Goal: Task Accomplishment & Management: Use online tool/utility

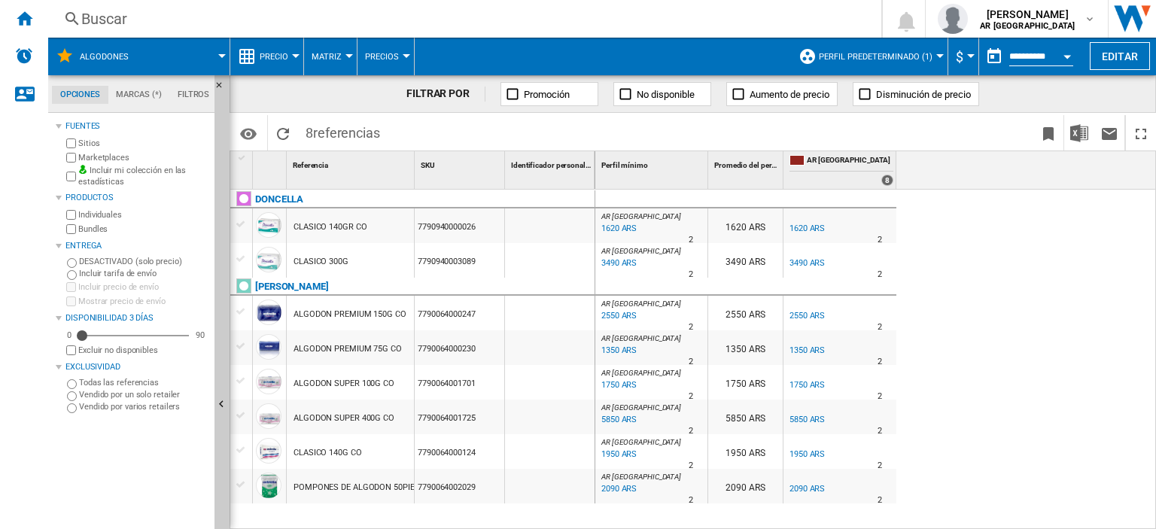
click at [289, 53] on button "Precio" at bounding box center [278, 57] width 36 height 38
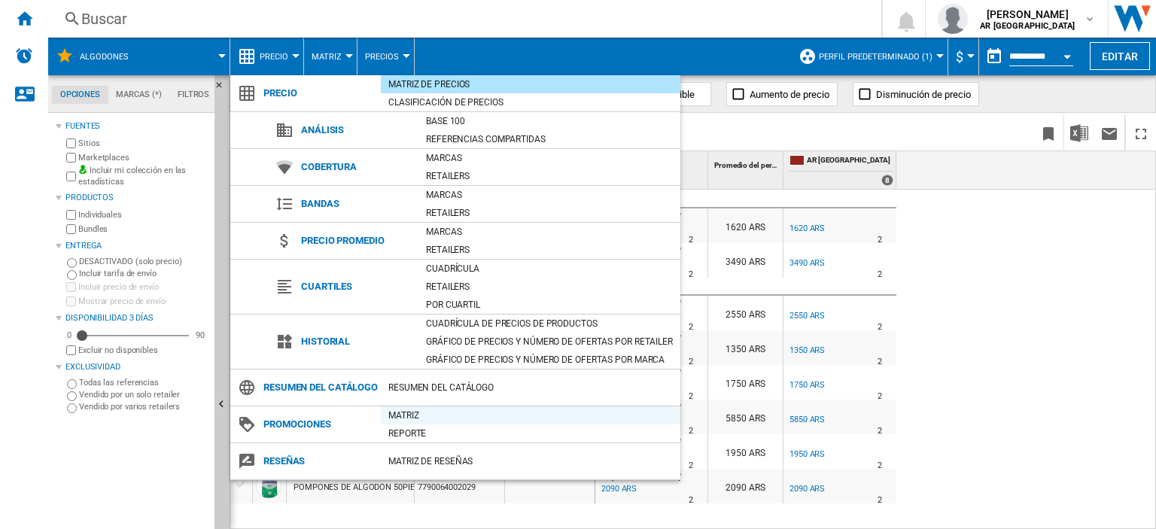
click at [411, 423] on div "Matriz" at bounding box center [530, 415] width 299 height 15
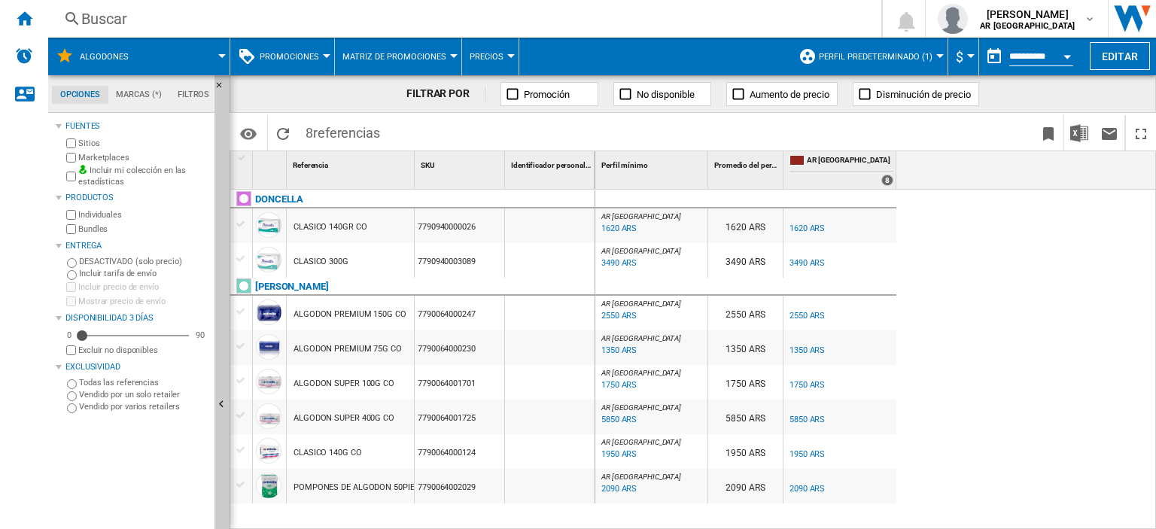
click at [323, 53] on button "Promociones" at bounding box center [293, 57] width 67 height 38
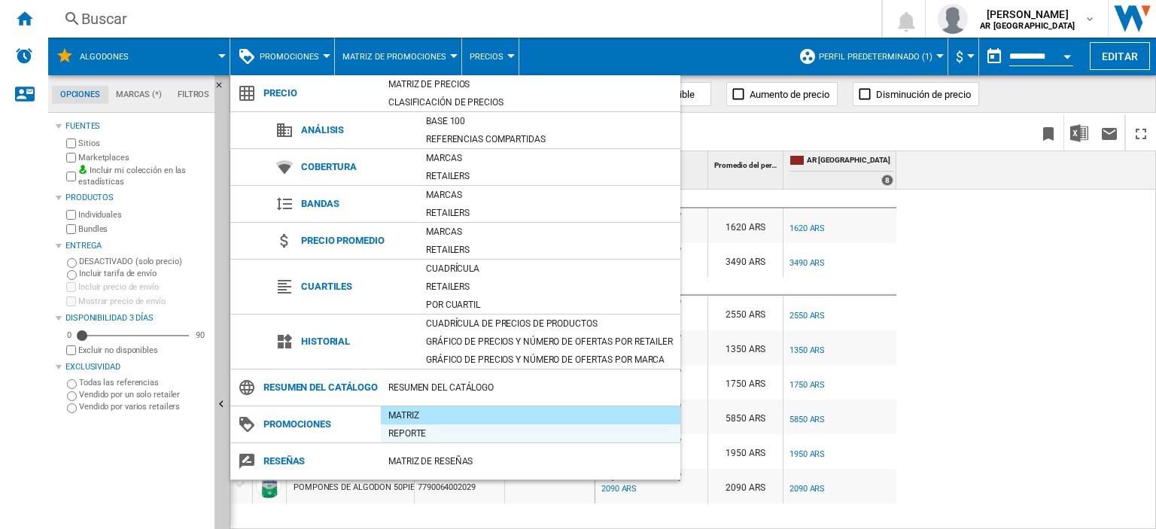
click at [433, 441] on div "Reporte" at bounding box center [530, 433] width 299 height 15
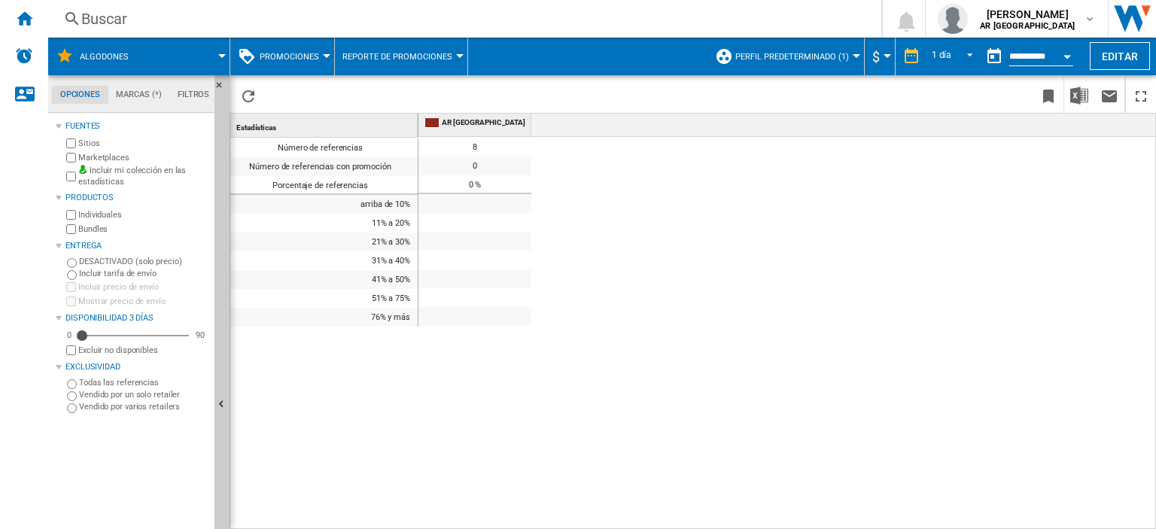
click at [318, 49] on button "Promociones" at bounding box center [293, 57] width 67 height 38
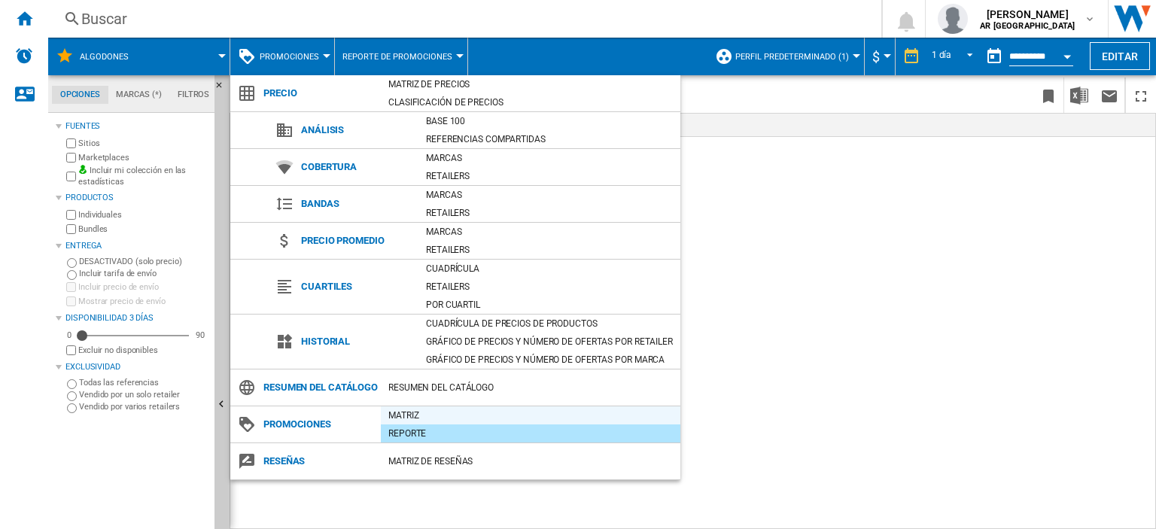
click at [433, 423] on div "Matriz" at bounding box center [530, 415] width 299 height 15
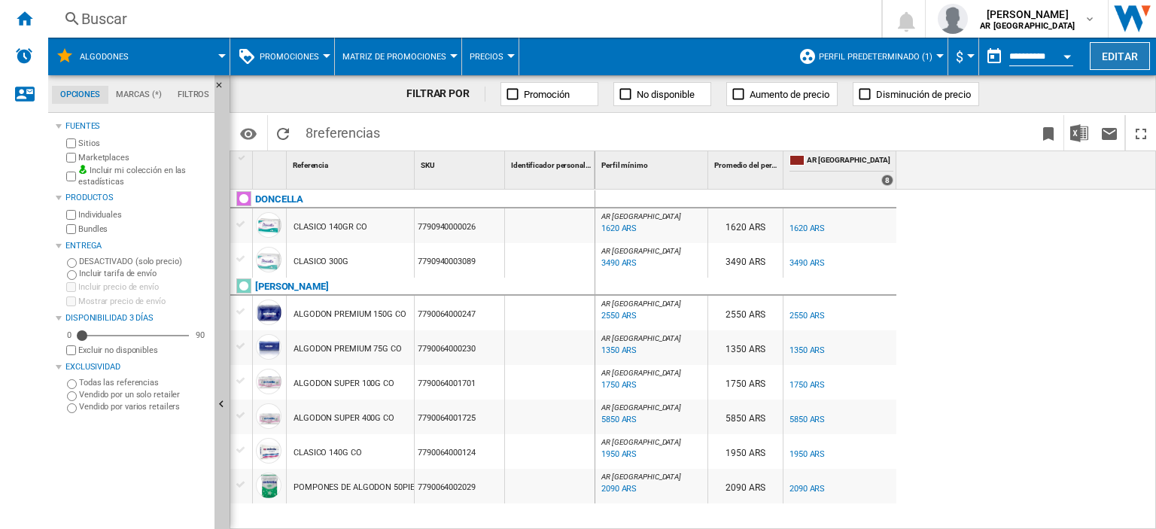
click at [1107, 53] on button "Editar" at bounding box center [1119, 56] width 60 height 28
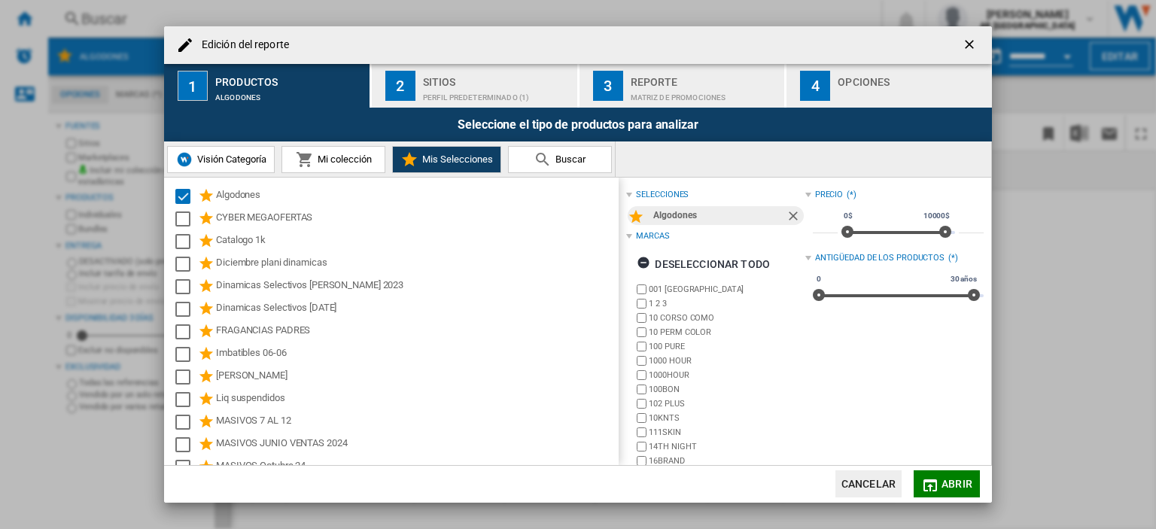
click at [676, 94] on div "Matriz de PROMOCIONES" at bounding box center [704, 94] width 148 height 16
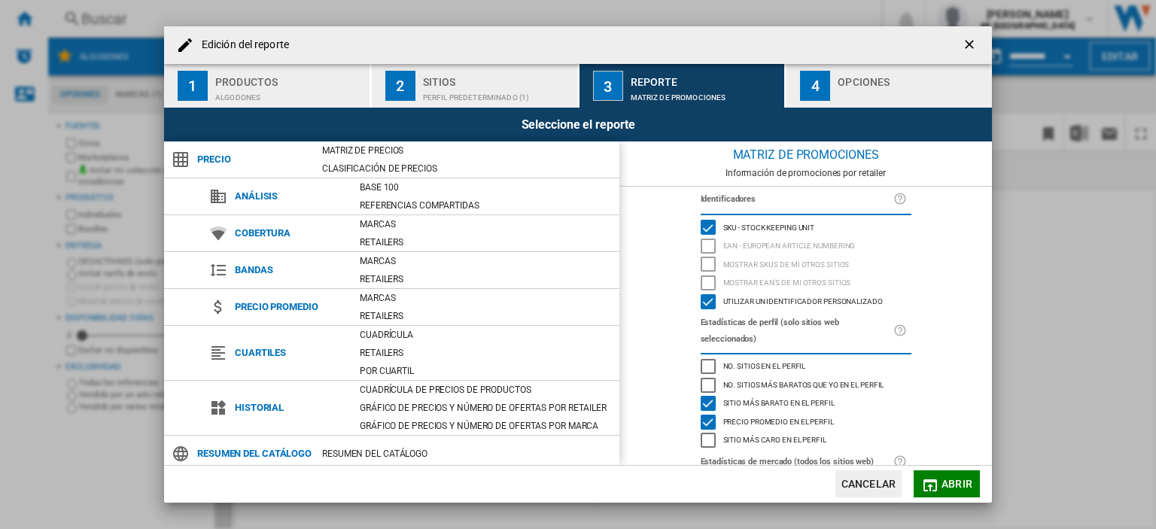
click at [475, 89] on div "Perfil predeterminado (1)" at bounding box center [497, 94] width 148 height 16
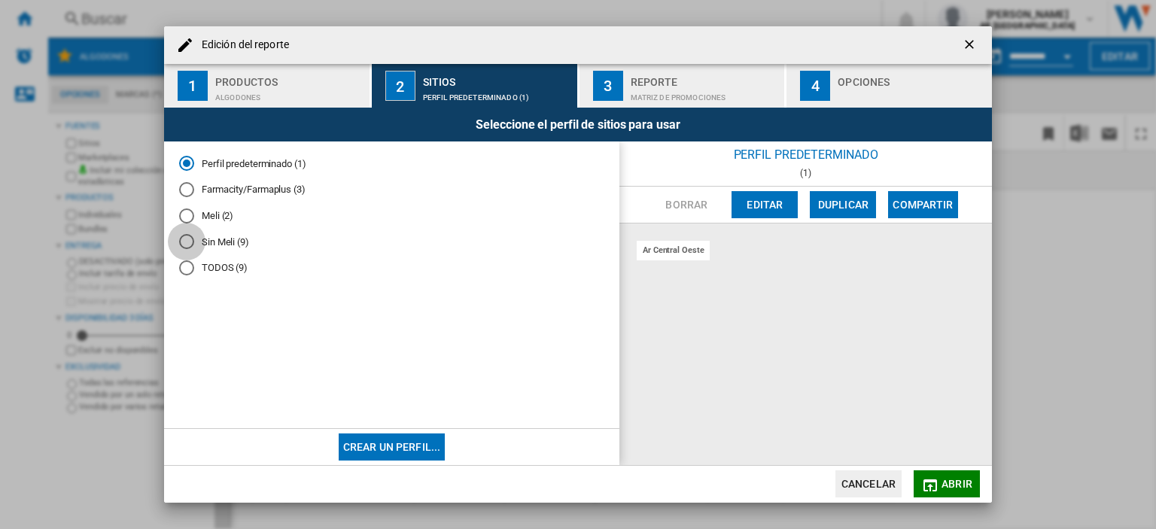
click at [192, 247] on div "Sin Meli (9)" at bounding box center [186, 241] width 15 height 15
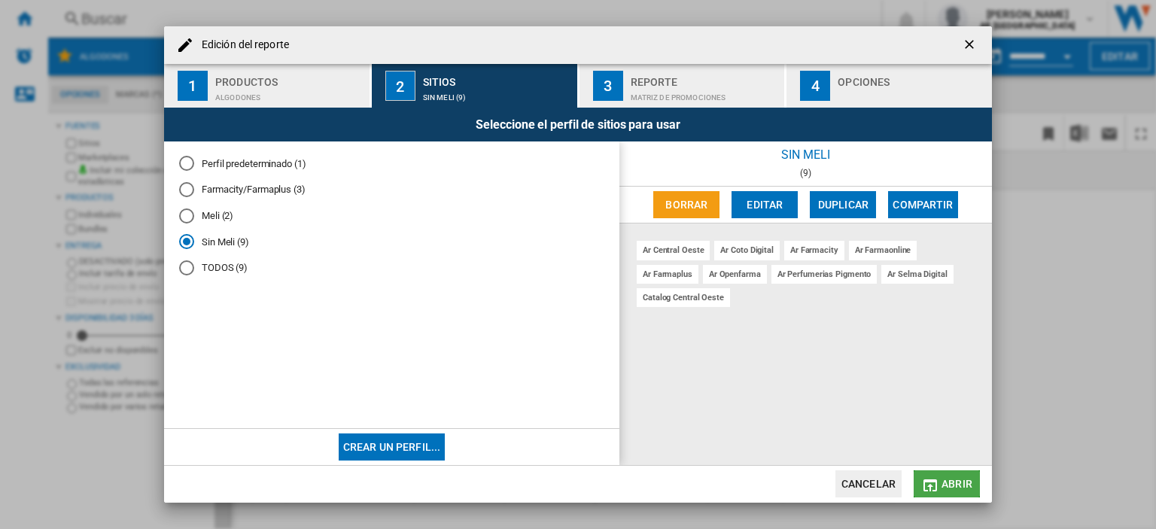
click at [937, 484] on md-icon "Edición del ..." at bounding box center [930, 485] width 18 height 18
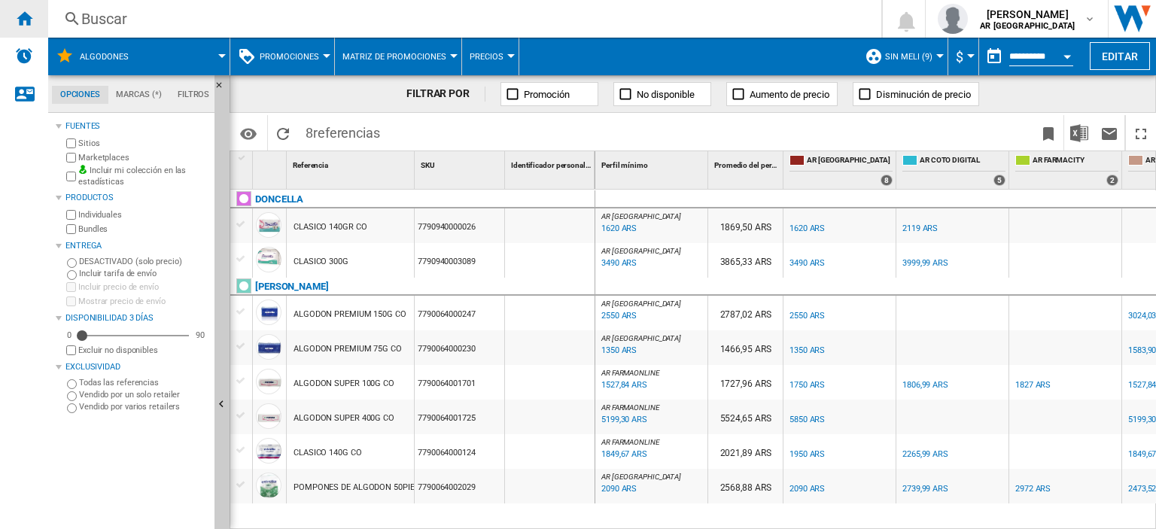
click at [21, 19] on ng-md-icon "Inicio" at bounding box center [24, 18] width 18 height 18
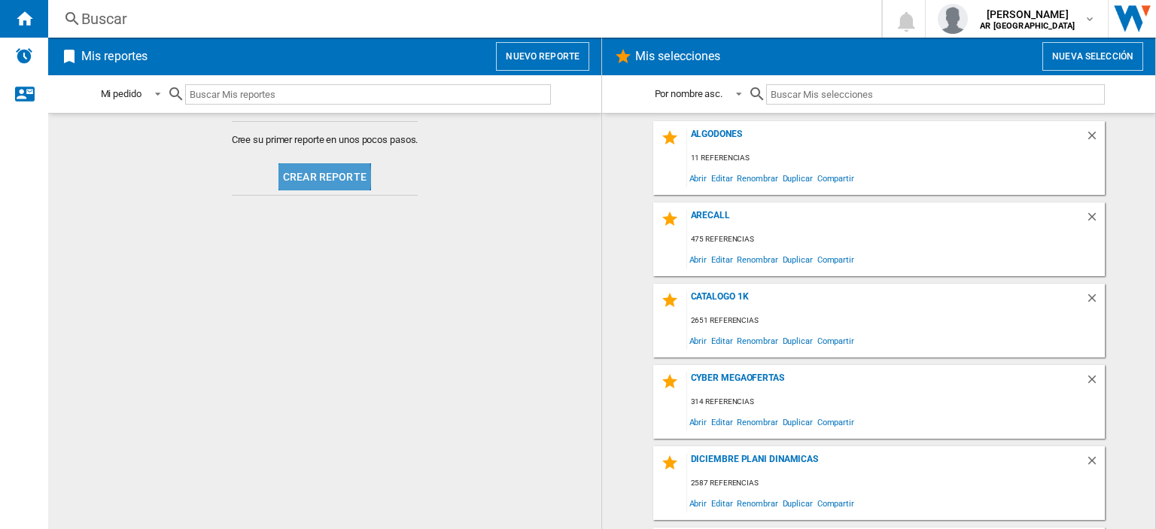
click at [317, 177] on button "Crear reporte" at bounding box center [324, 176] width 93 height 27
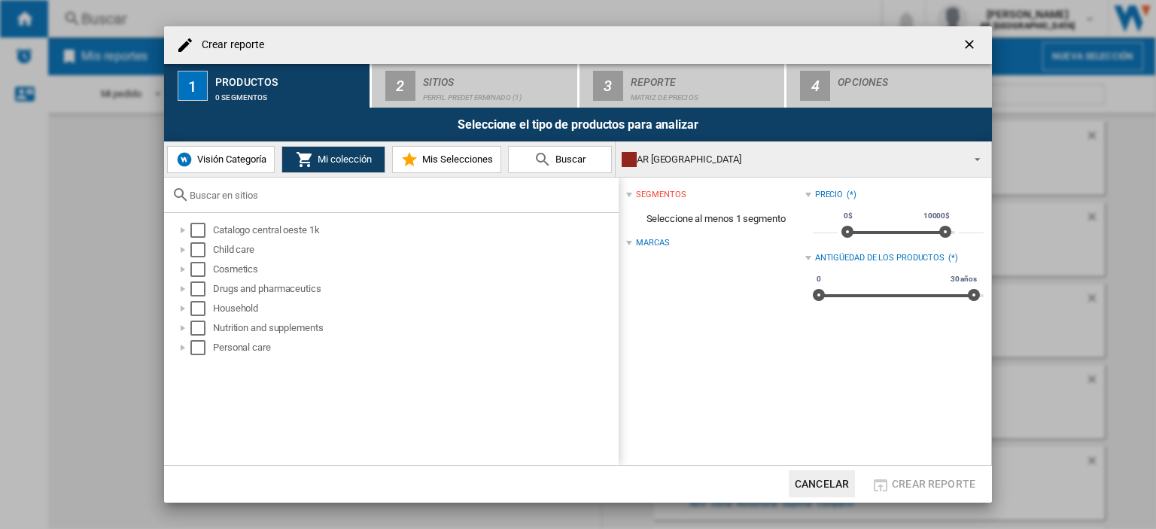
click at [406, 160] on md-icon "Crear reporte ..." at bounding box center [409, 159] width 18 height 18
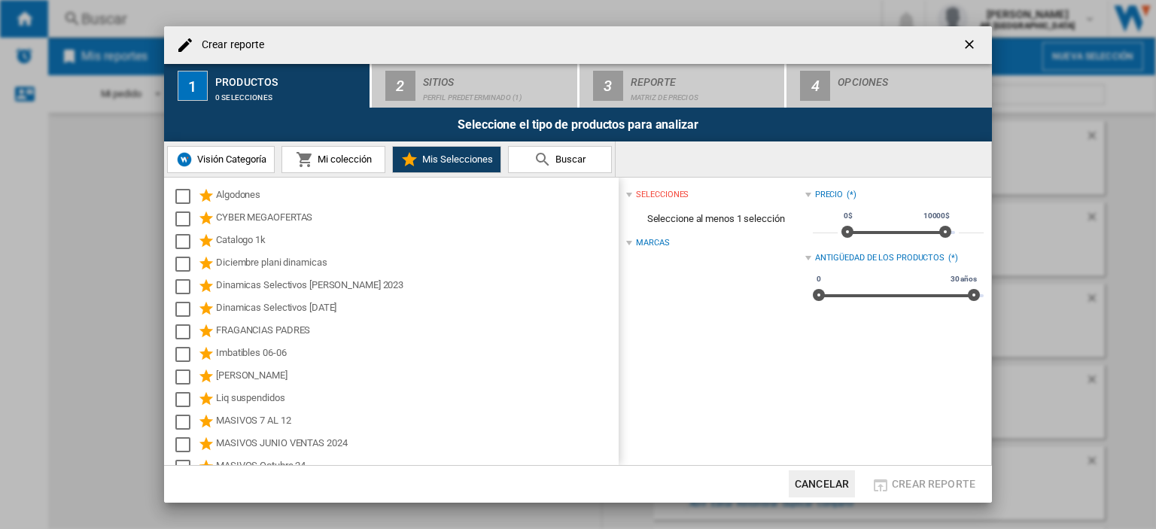
click at [319, 165] on span "Mi colección" at bounding box center [343, 158] width 58 height 11
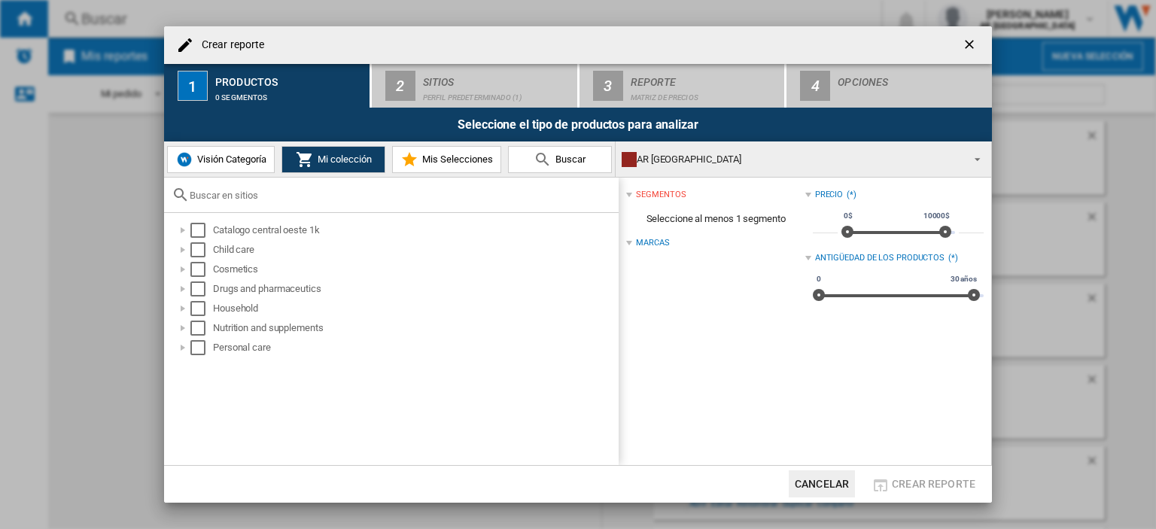
click at [208, 152] on button "Visión Categoría" at bounding box center [221, 159] width 108 height 27
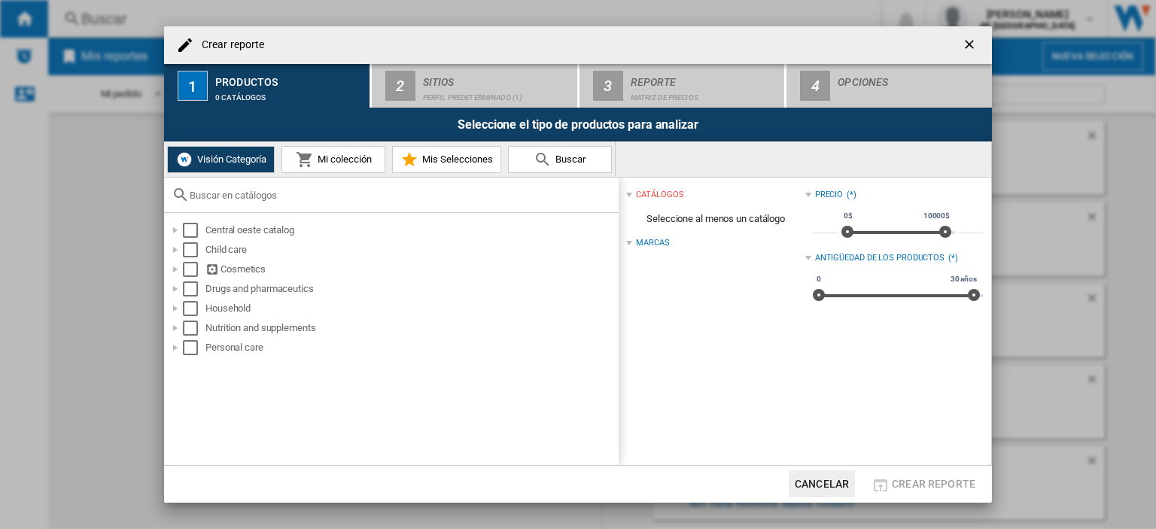
click at [972, 45] on ng-md-icon "getI18NText('BUTTONS.CLOSE_DIALOG')" at bounding box center [970, 46] width 18 height 18
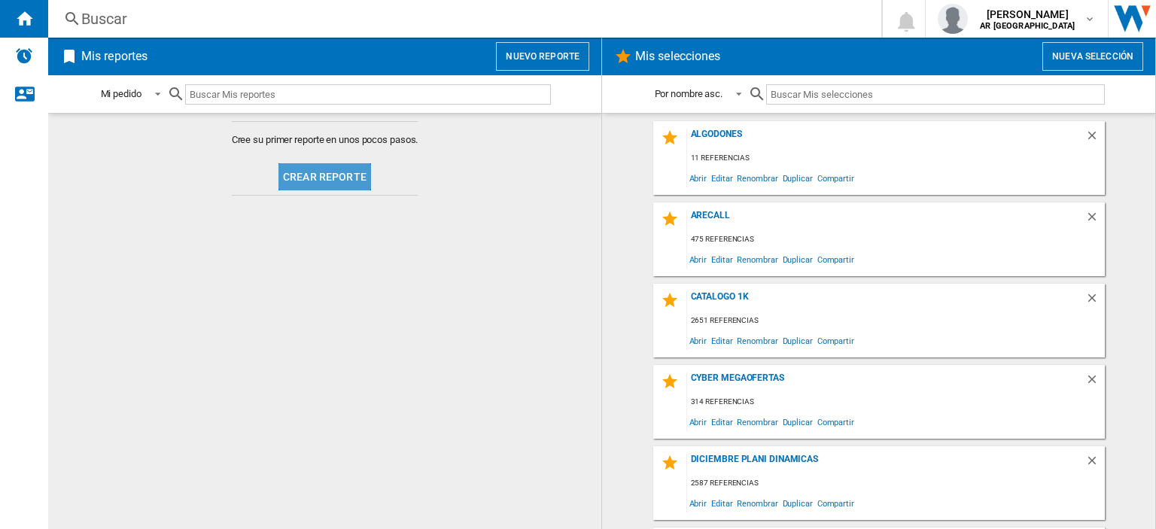
click at [336, 172] on button "Crear reporte" at bounding box center [324, 176] width 93 height 27
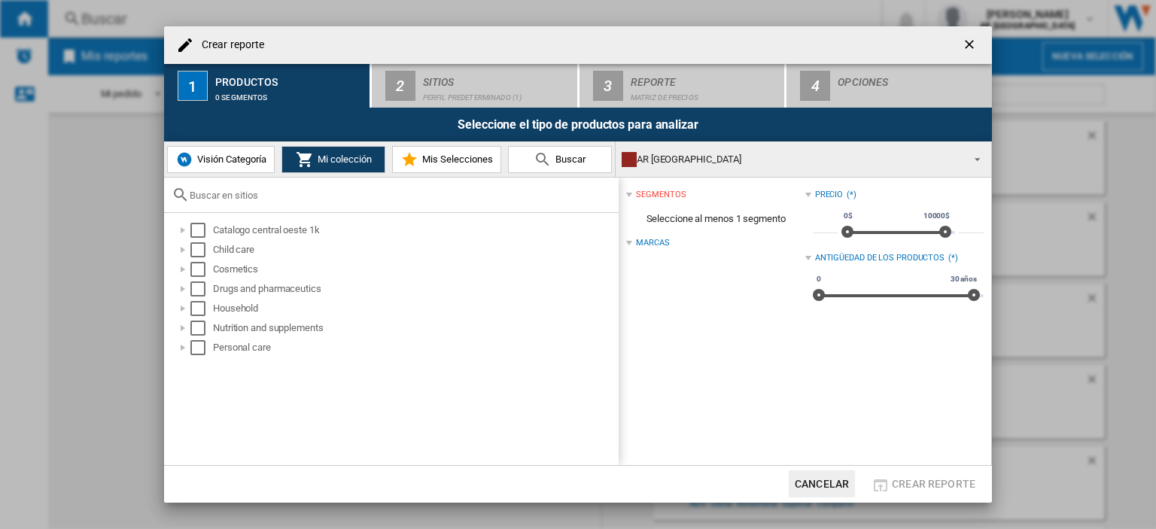
drag, startPoint x: 967, startPoint y: 46, endPoint x: 967, endPoint y: 76, distance: 30.1
click at [967, 46] on ng-md-icon "getI18NText('BUTTONS.CLOSE_DIALOG')" at bounding box center [970, 46] width 18 height 18
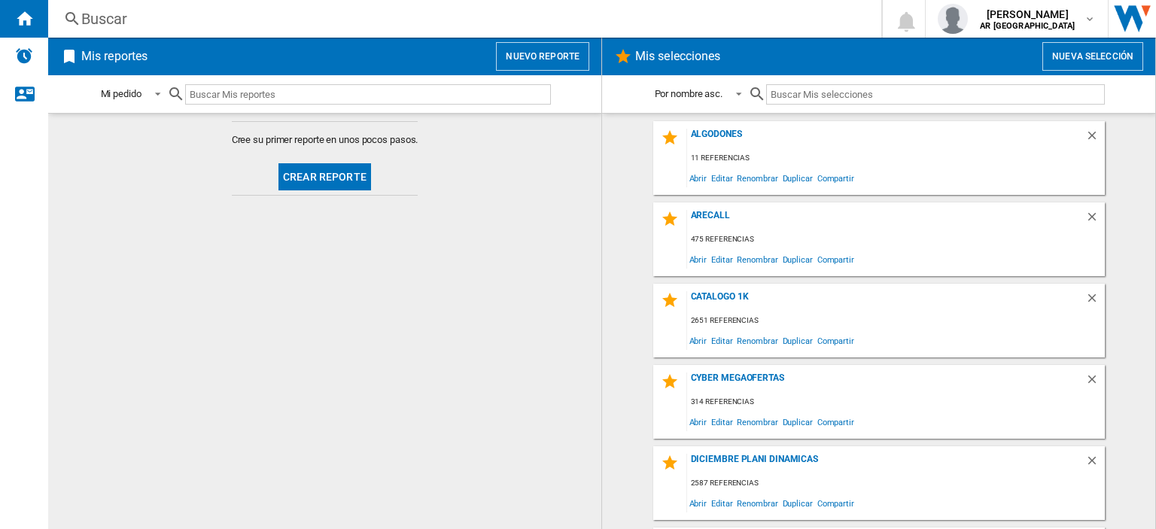
click at [1058, 55] on button "Nueva selección" at bounding box center [1092, 56] width 101 height 29
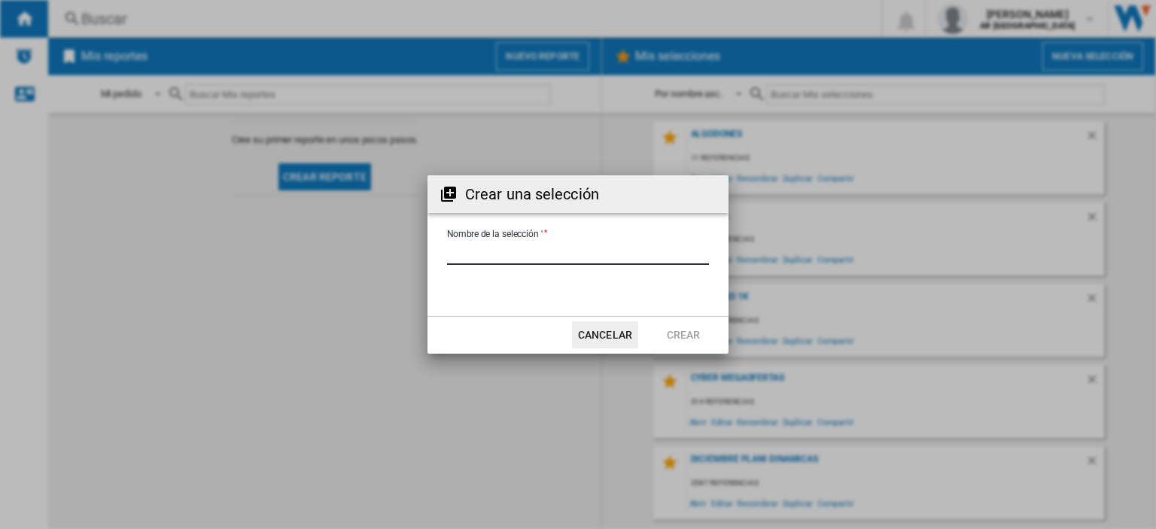
click at [521, 255] on input "Nombre de la selección '" at bounding box center [578, 253] width 262 height 23
type input "**********"
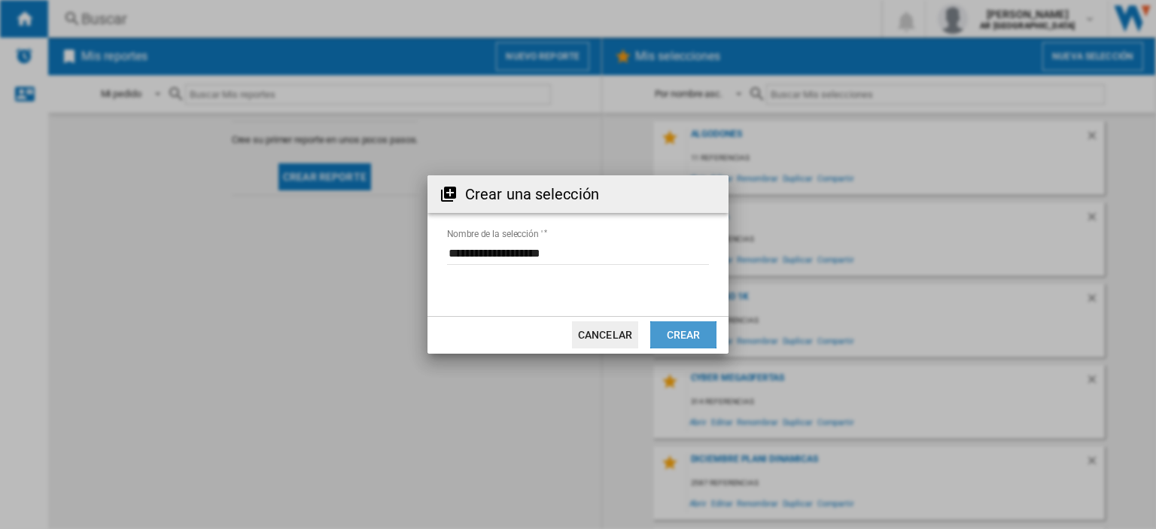
click at [685, 345] on button "Crear" at bounding box center [683, 334] width 66 height 27
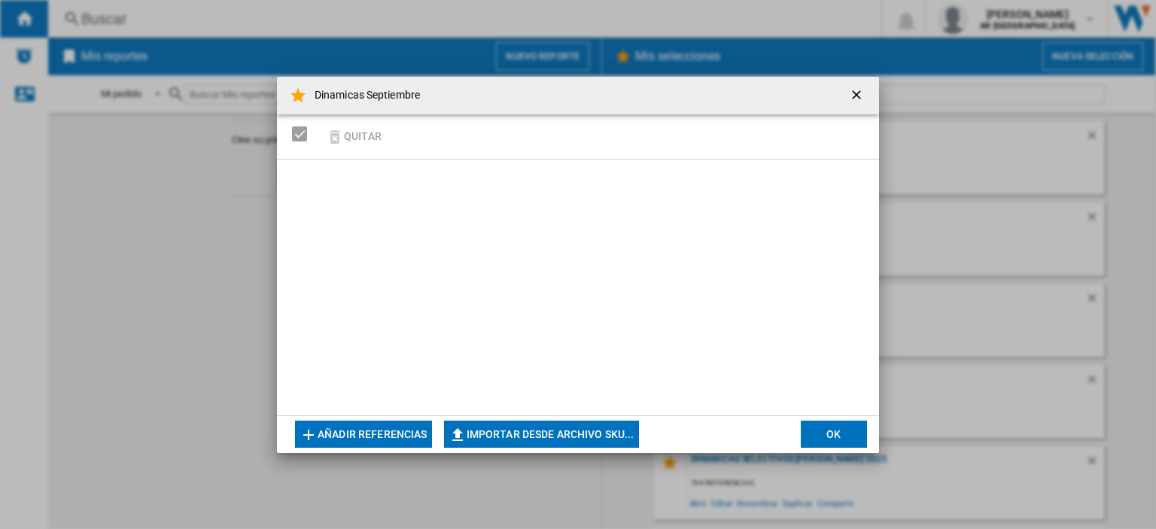
click at [361, 430] on button "Añadir referencias" at bounding box center [363, 434] width 137 height 27
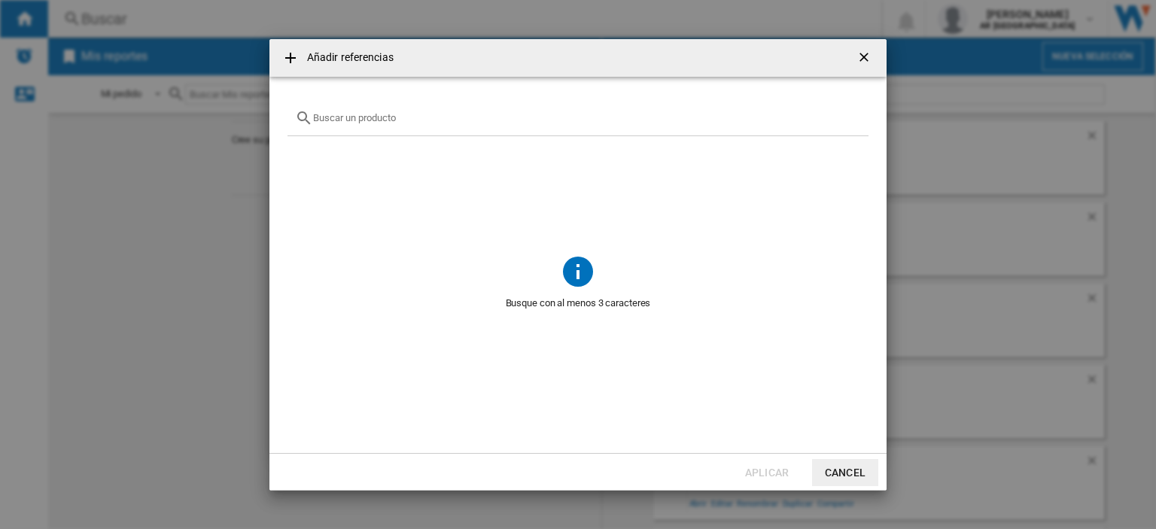
click at [842, 476] on button "Cancel" at bounding box center [845, 472] width 66 height 27
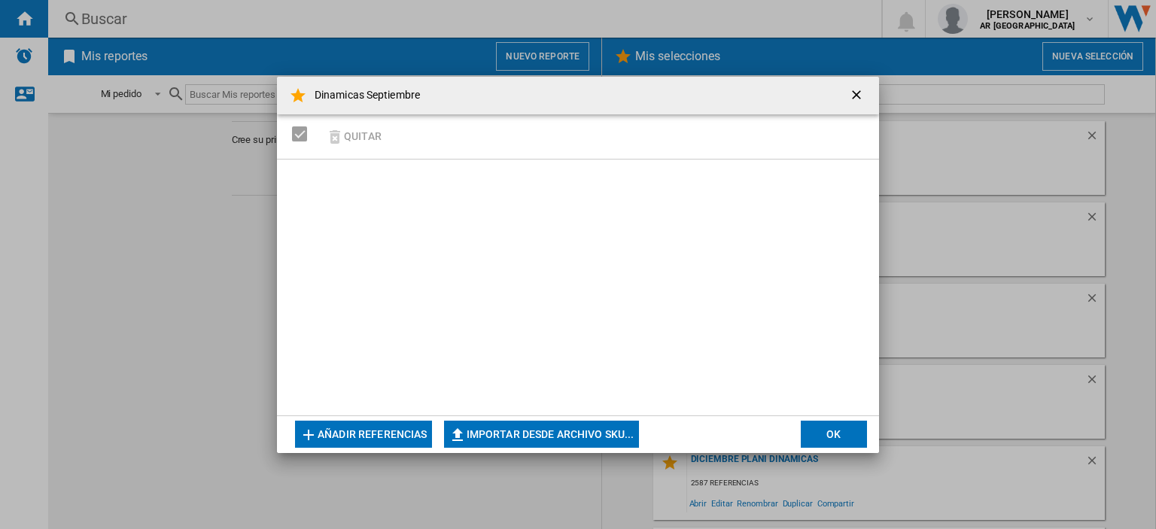
click at [501, 427] on button "Importar desde archivo SKU..." at bounding box center [541, 434] width 195 height 27
type input "**********"
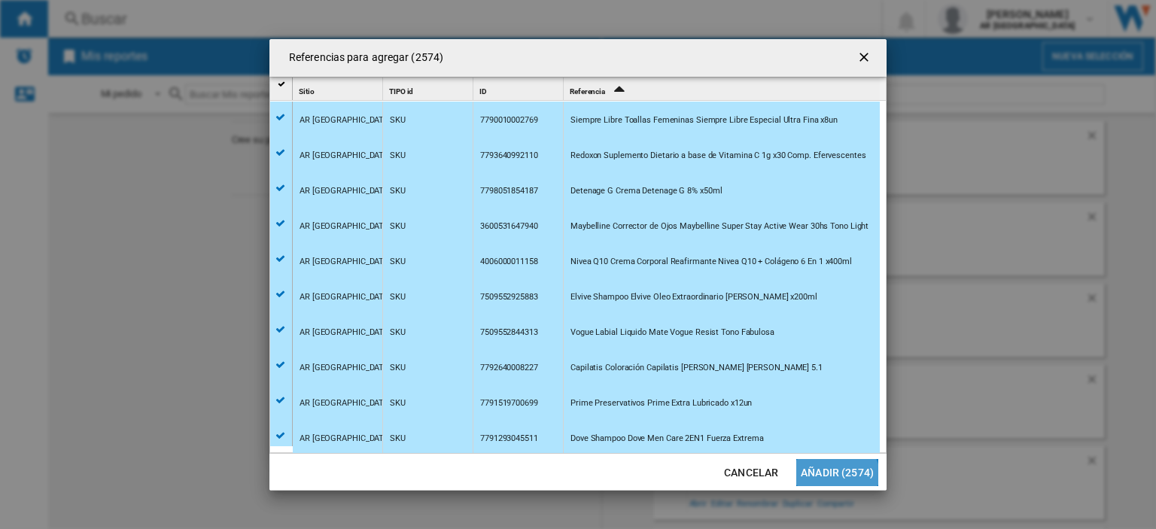
click at [837, 478] on button "Añadir (2574)" at bounding box center [837, 472] width 82 height 27
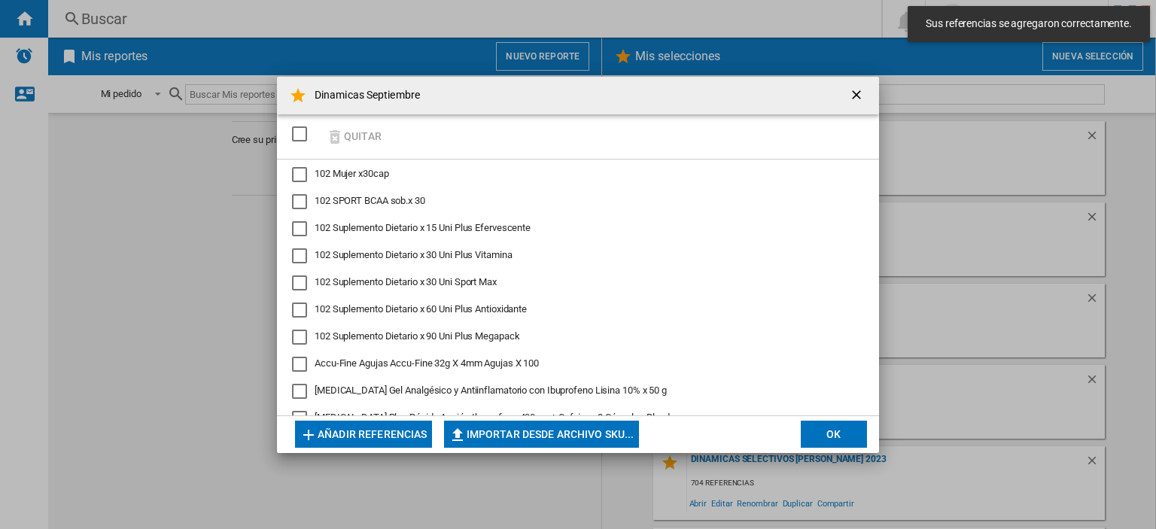
click at [838, 438] on button "OK" at bounding box center [833, 434] width 66 height 27
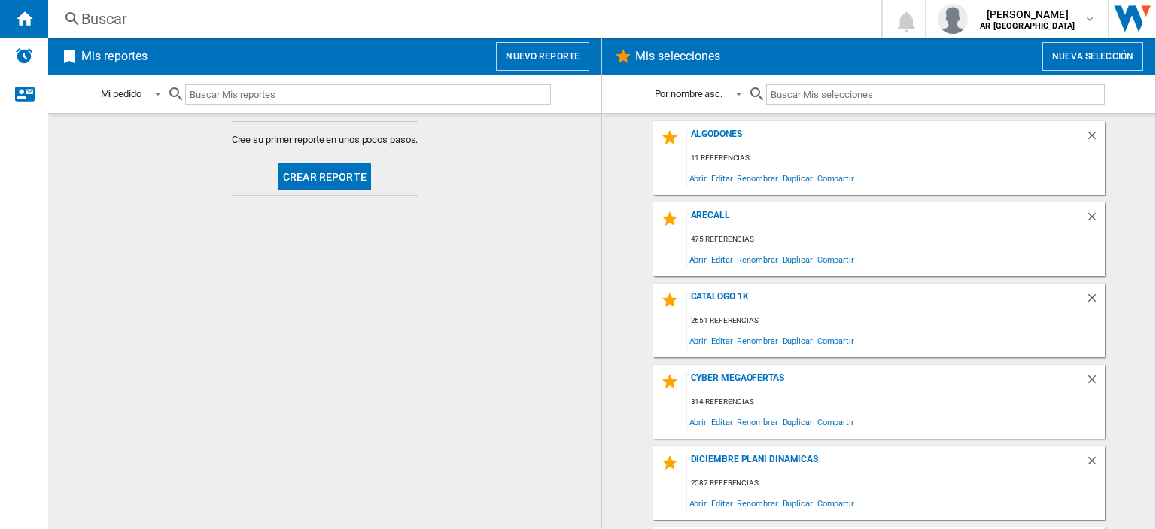
click at [803, 102] on input "text" at bounding box center [935, 94] width 338 height 20
type input "septiembre"
click at [732, 138] on div "Dinamicas Septiembre" at bounding box center [886, 139] width 398 height 20
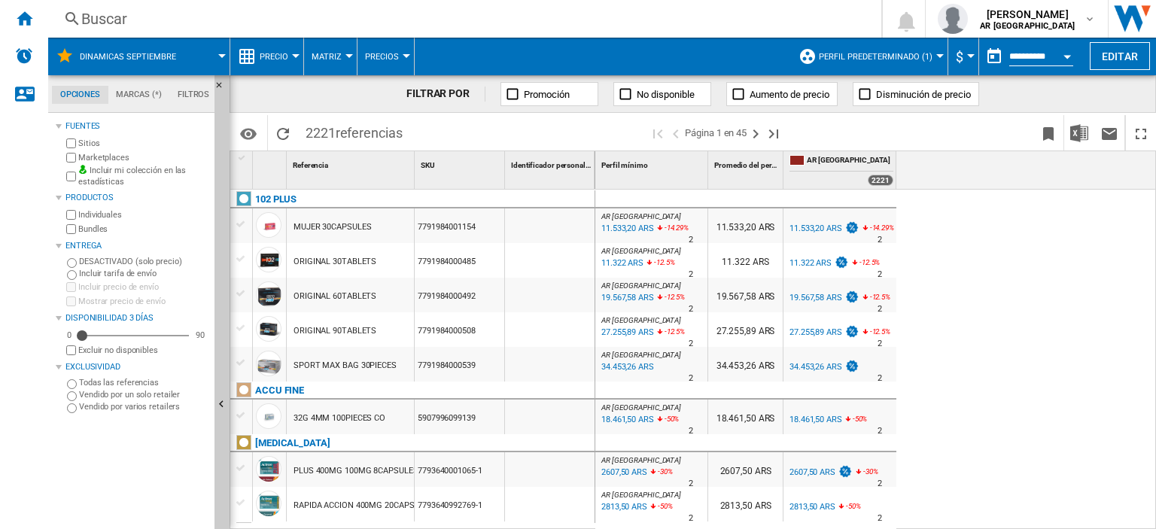
click at [297, 50] on md-menu "Precio Precio Matriz de precios Clasificación de precios Análisis Base 100 Refe…" at bounding box center [267, 57] width 74 height 38
click at [293, 55] on div at bounding box center [296, 56] width 8 height 4
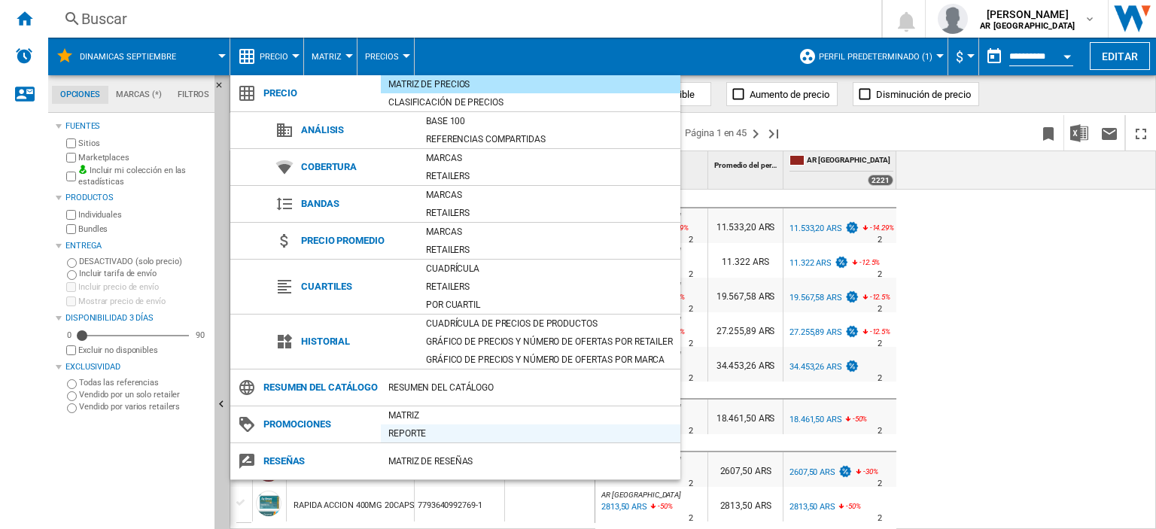
click at [410, 441] on div "Reporte" at bounding box center [530, 433] width 299 height 15
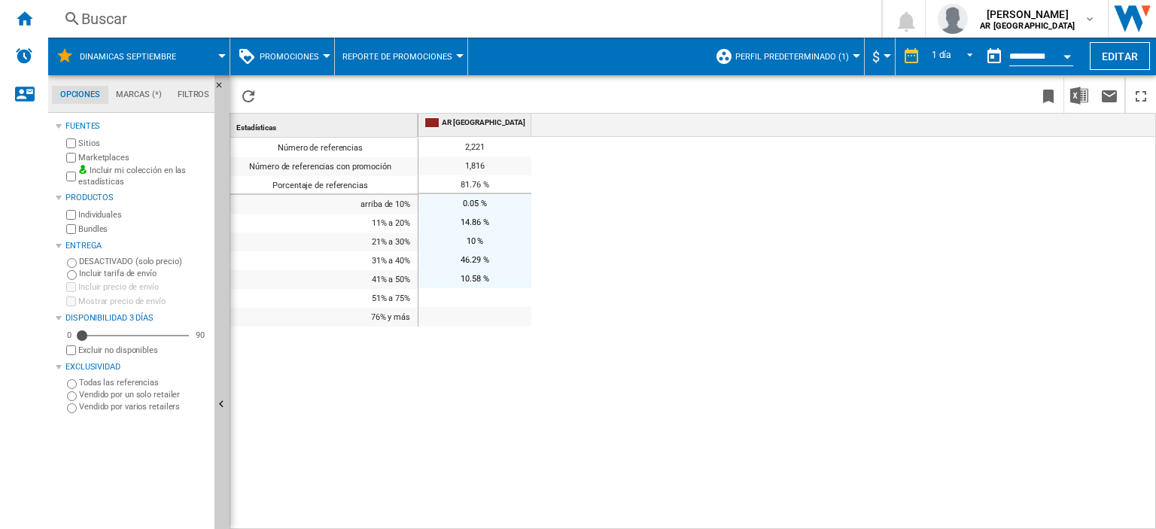
click at [305, 45] on button "Promociones" at bounding box center [293, 57] width 67 height 38
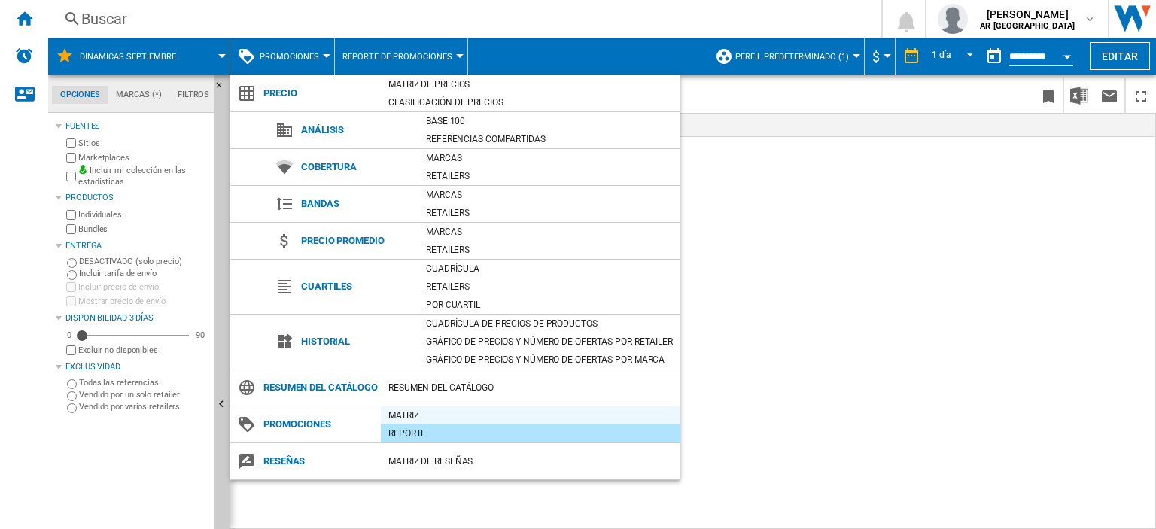
click at [415, 423] on div "Matriz" at bounding box center [530, 415] width 299 height 15
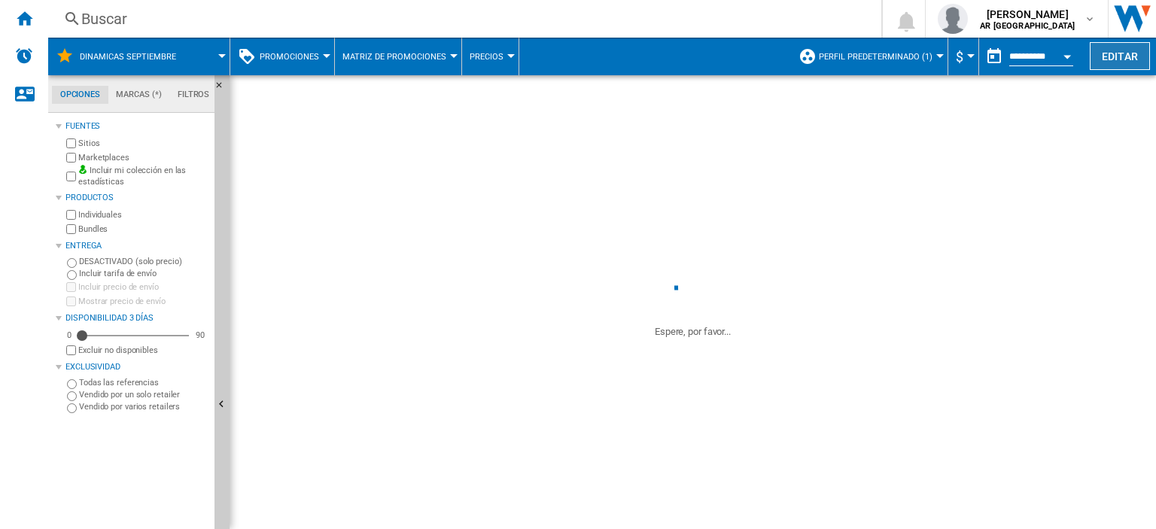
click at [1119, 54] on button "Editar" at bounding box center [1119, 56] width 60 height 28
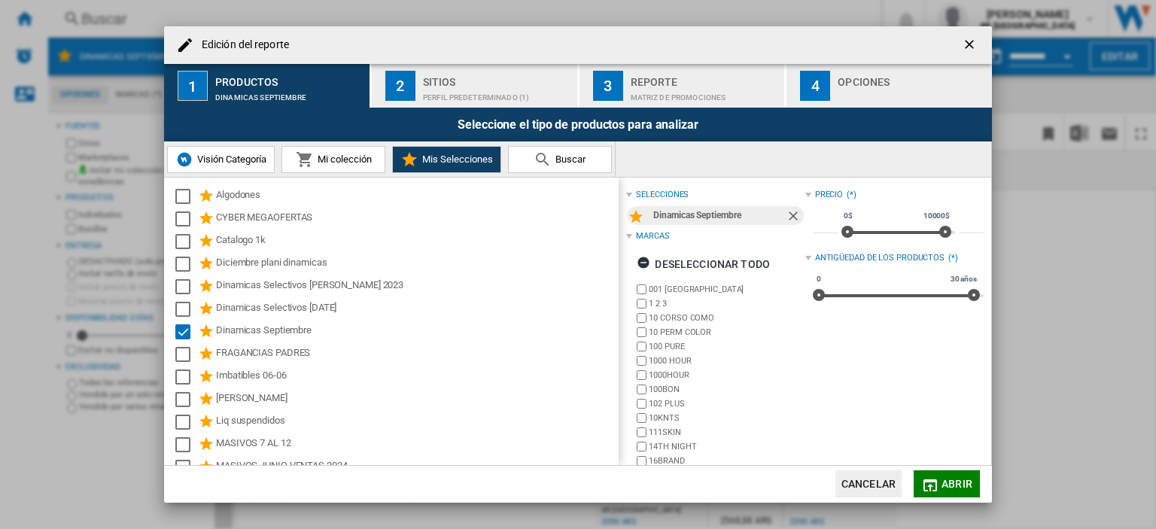
click at [500, 98] on div "Perfil predeterminado (1)" at bounding box center [497, 94] width 148 height 16
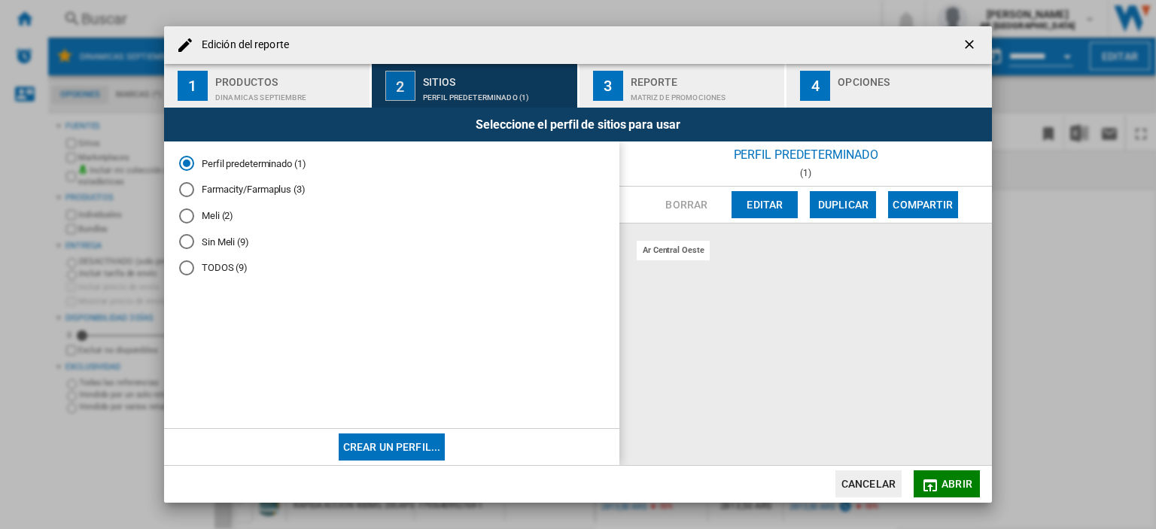
drag, startPoint x: 184, startPoint y: 241, endPoint x: 287, endPoint y: 269, distance: 106.8
click at [182, 241] on div "Sin Meli (9)" at bounding box center [186, 241] width 15 height 15
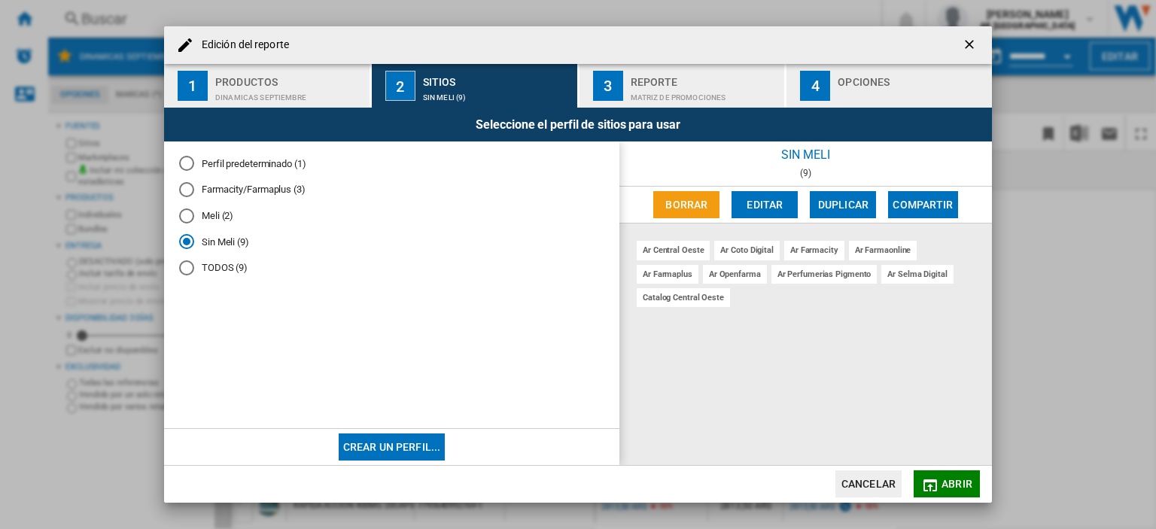
click at [971, 489] on button "Abrir" at bounding box center [946, 483] width 66 height 27
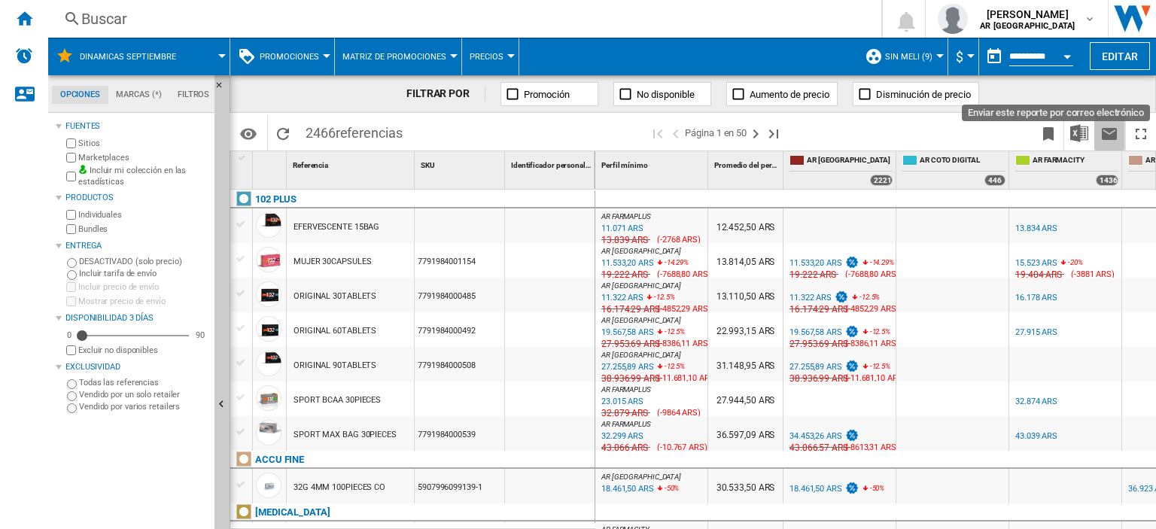
click at [1107, 129] on ng-md-icon "Enviar este reporte por correo electrónico" at bounding box center [1109, 134] width 18 height 18
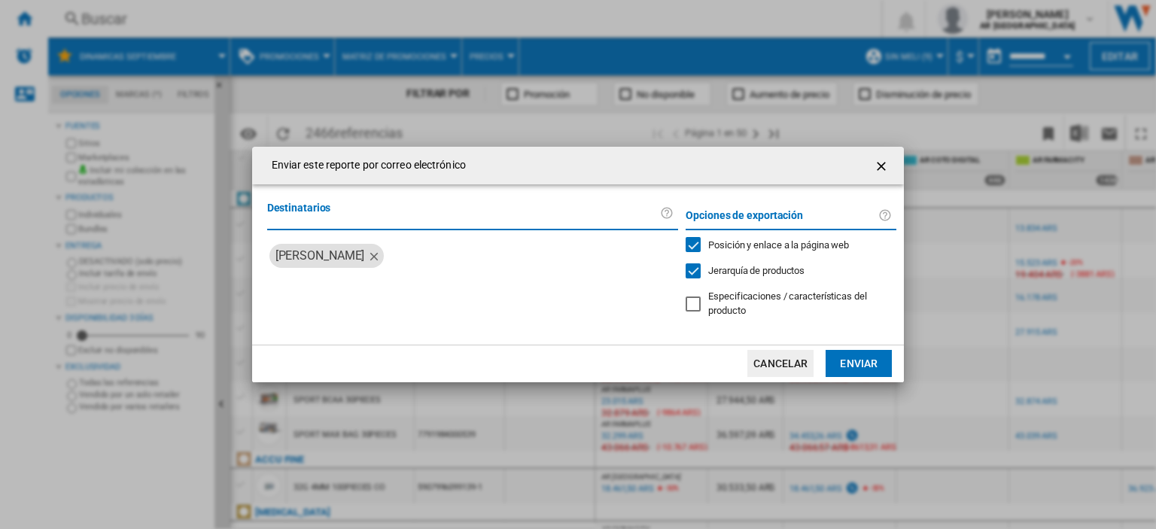
click at [433, 229] on md-divider at bounding box center [473, 230] width 412 height 2
click at [424, 225] on label "Destinatarios" at bounding box center [463, 213] width 393 height 28
click at [415, 220] on label "Destinatarios" at bounding box center [463, 213] width 393 height 28
click at [473, 252] on input "search" at bounding box center [531, 256] width 282 height 24
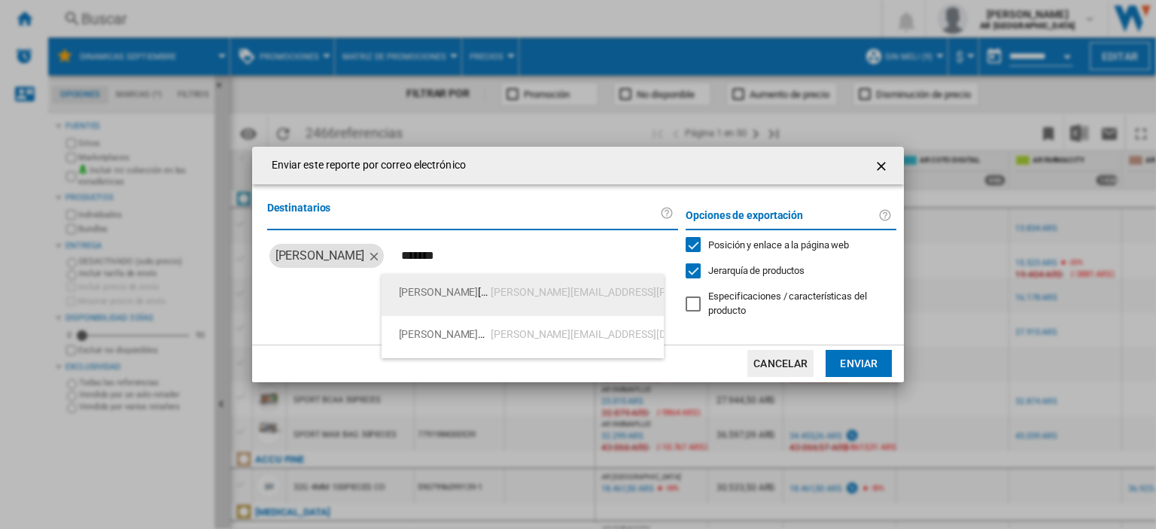
click at [277, 329] on div "Destinatarios [PERSON_NAME] *******" at bounding box center [473, 264] width 412 height 130
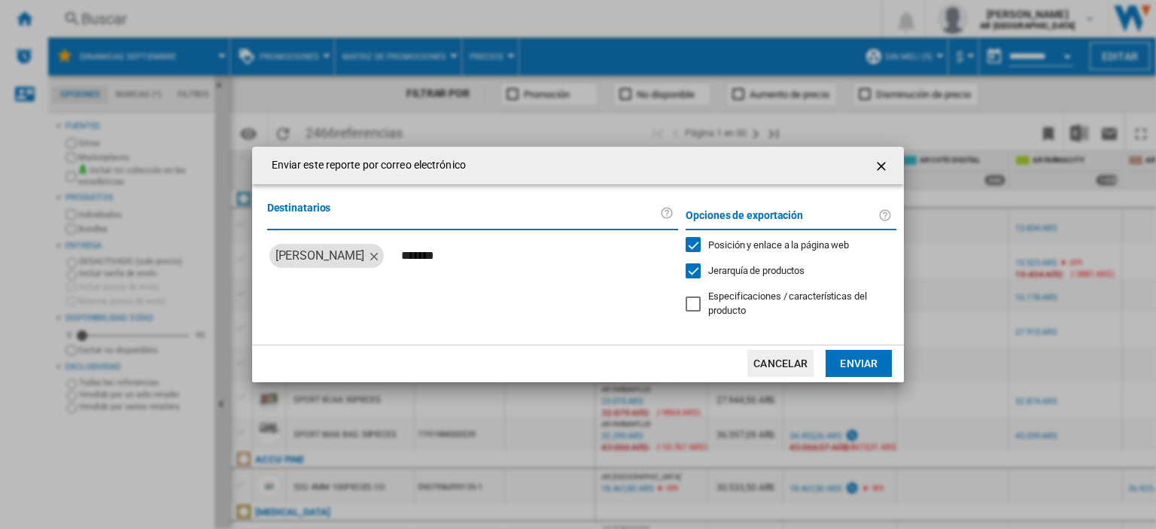
click at [452, 258] on input "*******" at bounding box center [531, 256] width 282 height 24
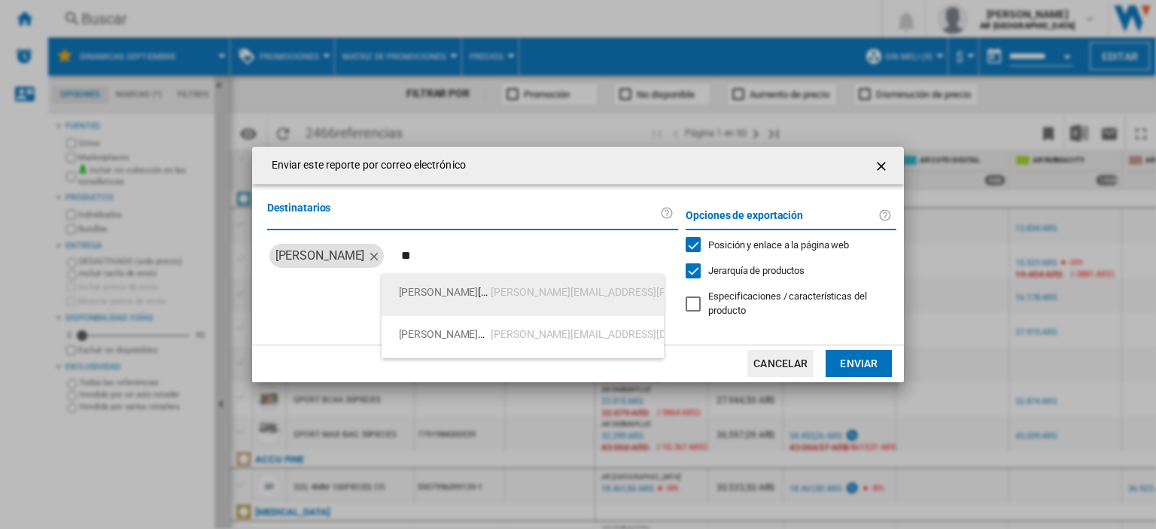
type input "*"
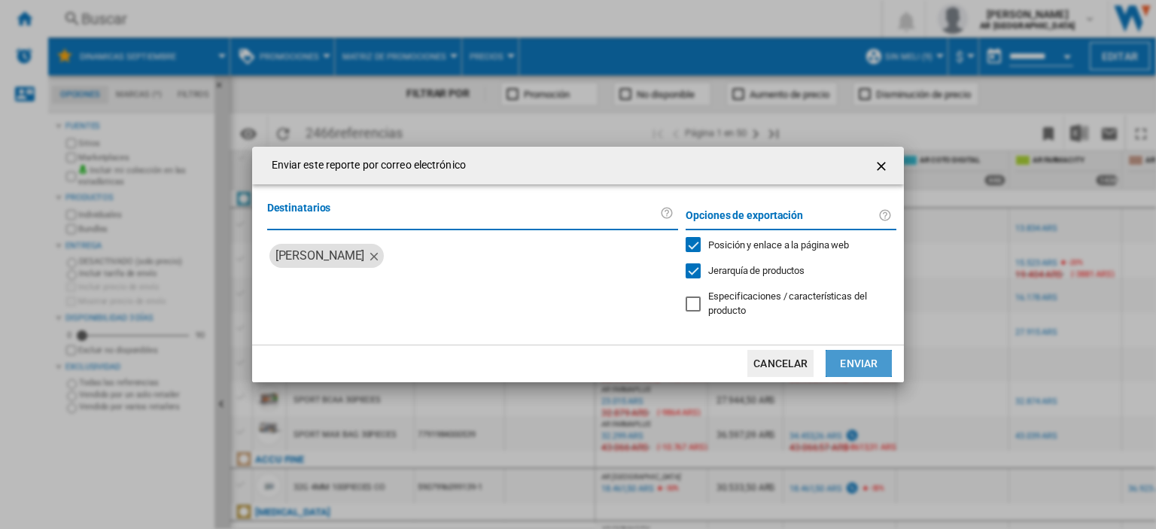
click at [863, 363] on button "Enviar" at bounding box center [858, 363] width 66 height 27
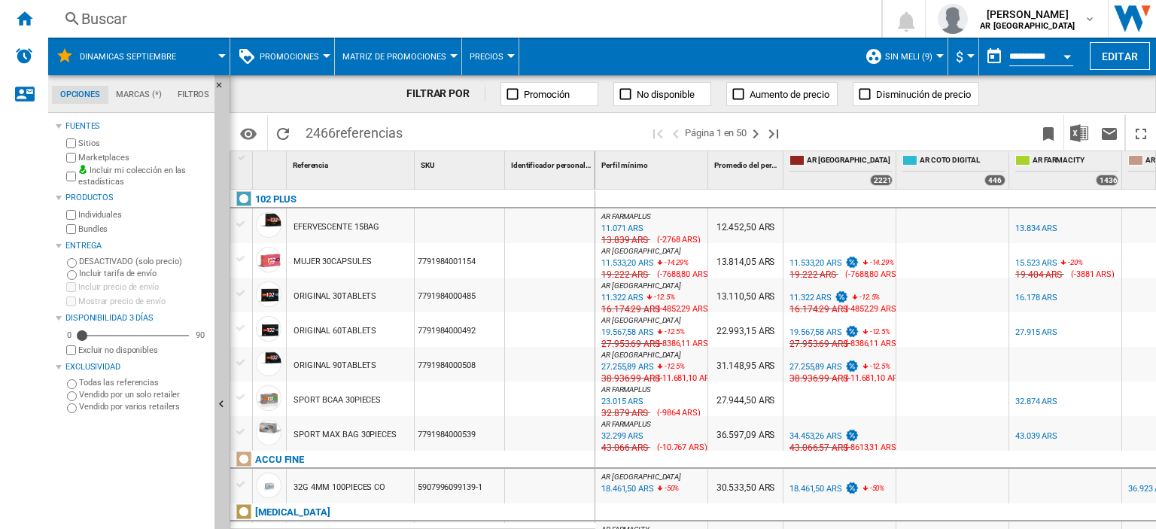
click at [512, 96] on ng-md-icon at bounding box center [512, 94] width 15 height 15
click at [515, 96] on ng-md-icon at bounding box center [512, 94] width 15 height 15
click at [406, 56] on span "Matriz de promociones" at bounding box center [394, 57] width 104 height 10
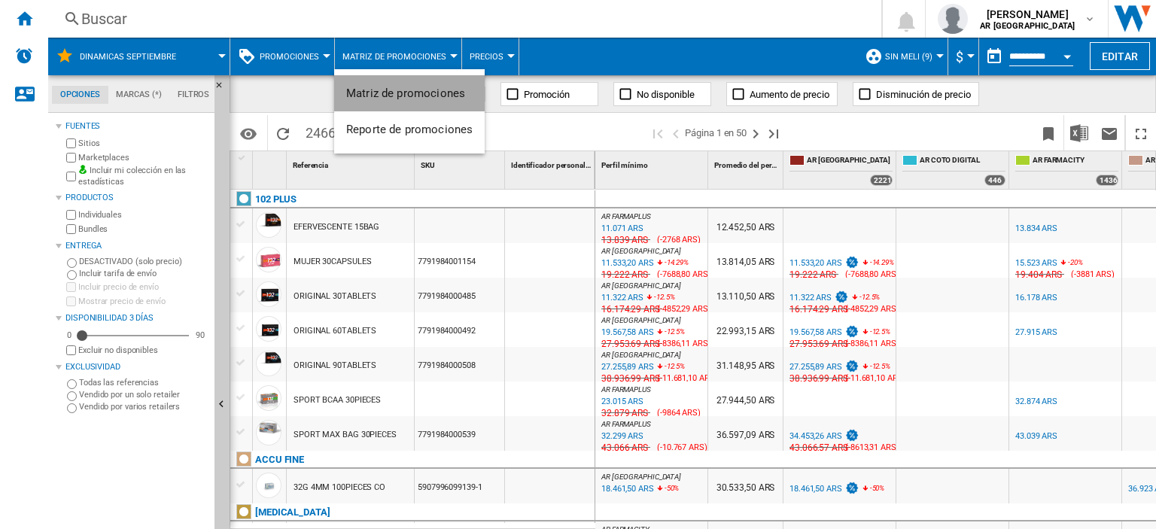
click at [430, 90] on span "Matriz de promociones" at bounding box center [405, 94] width 119 height 14
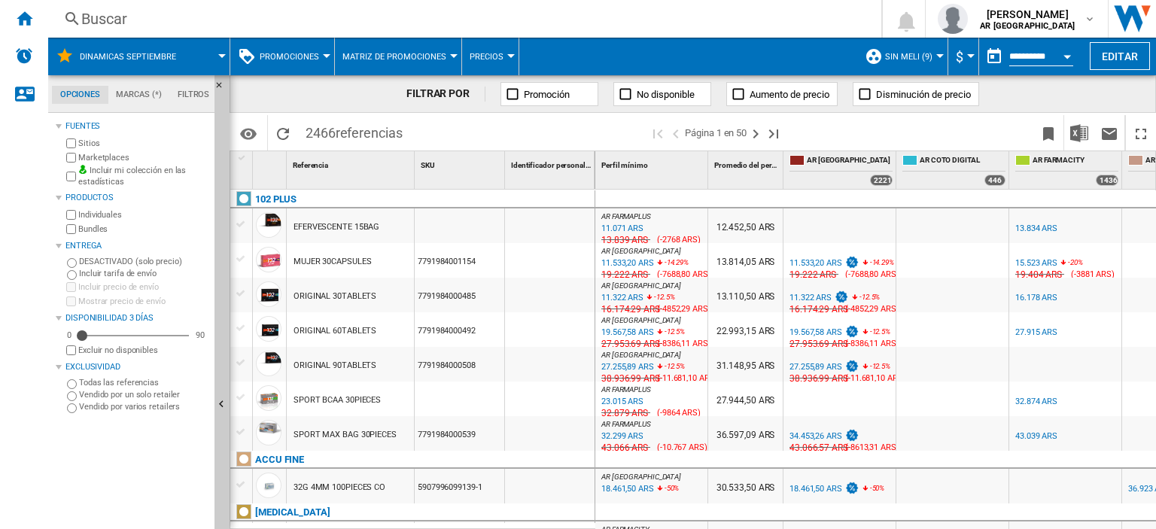
click at [439, 58] on span "Matriz de promociones" at bounding box center [394, 57] width 104 height 10
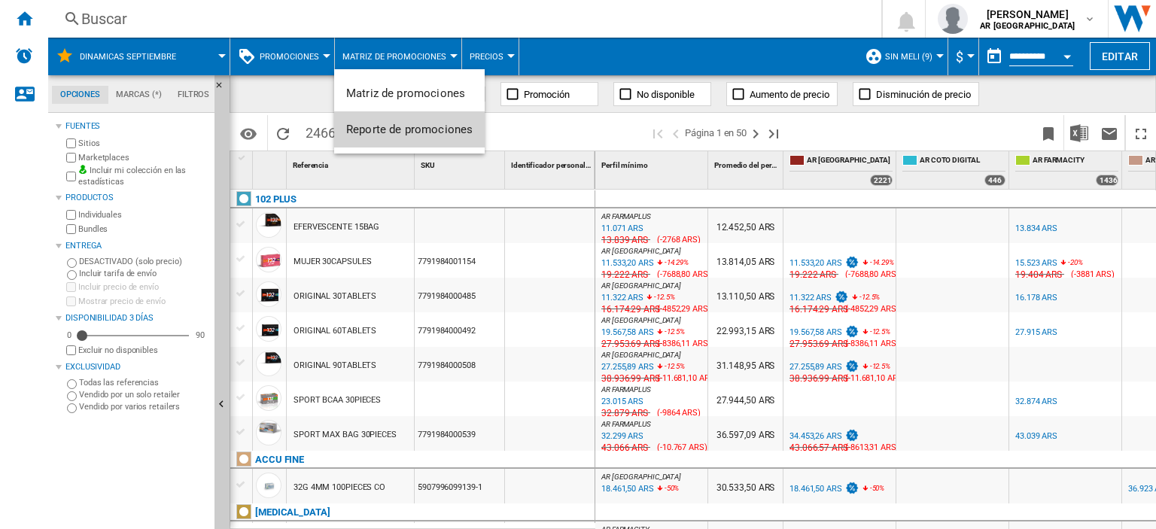
click at [399, 132] on span "Reporte de promociones" at bounding box center [409, 130] width 126 height 14
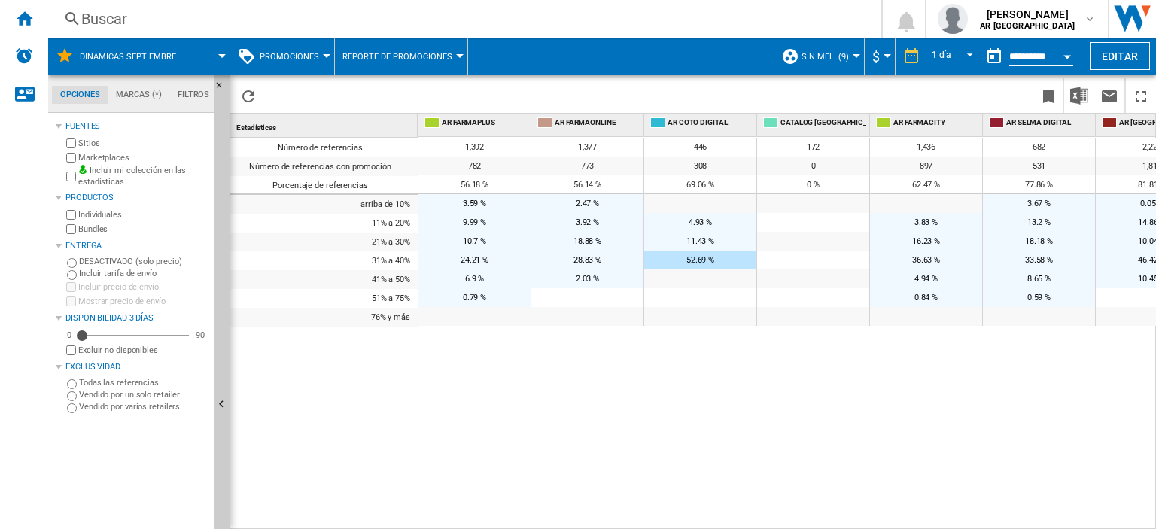
scroll to position [0, 51]
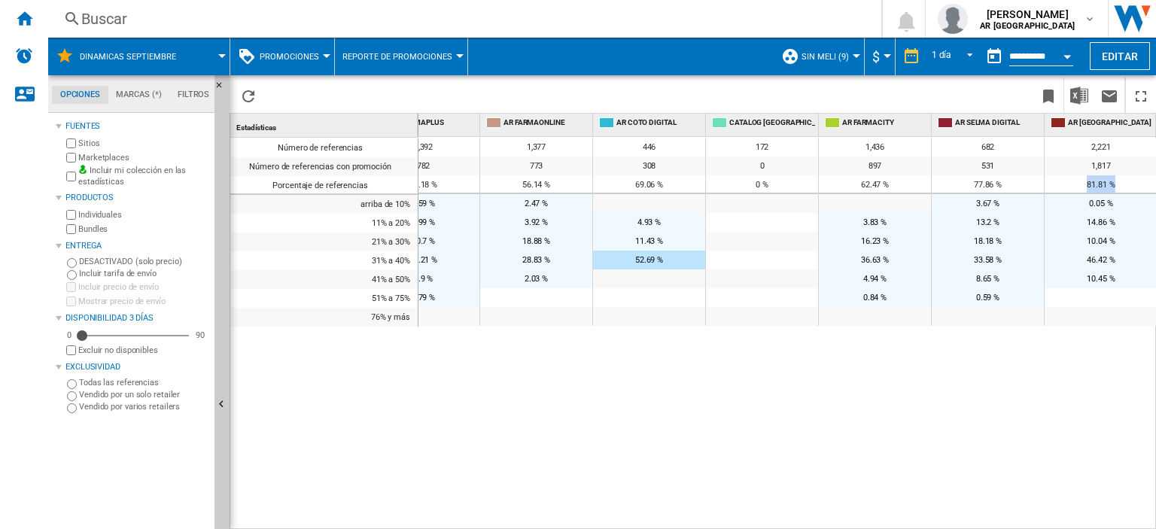
drag, startPoint x: 1083, startPoint y: 183, endPoint x: 1140, endPoint y: 189, distance: 57.5
click at [1140, 189] on div "81.81 %" at bounding box center [1100, 183] width 113 height 17
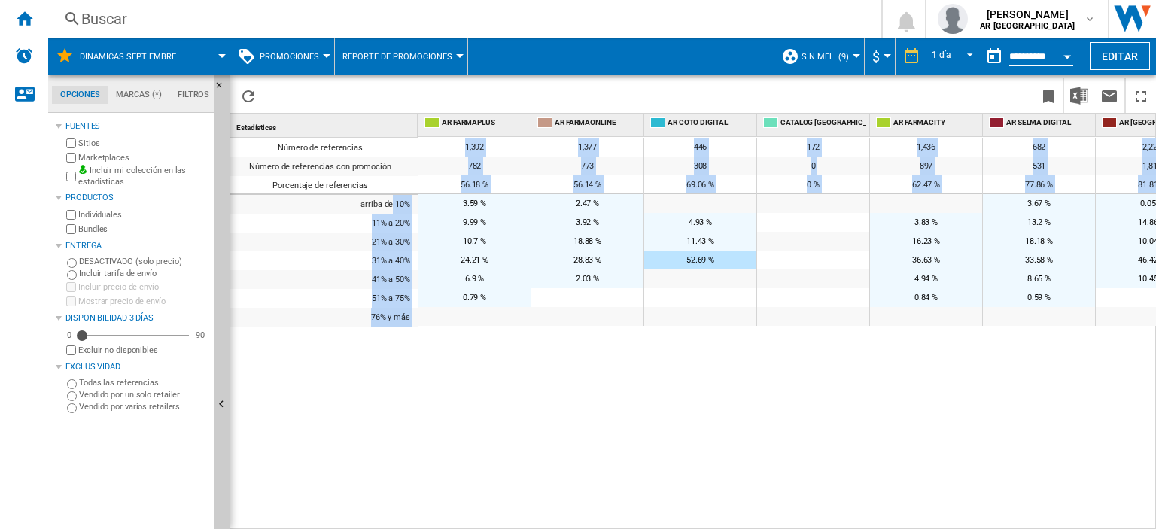
drag, startPoint x: 381, startPoint y: 202, endPoint x: 450, endPoint y: 203, distance: 68.5
click at [450, 203] on div "Estadísticas 1 Número de referencias Número de referencias con promoción Porcen…" at bounding box center [692, 321] width 925 height 415
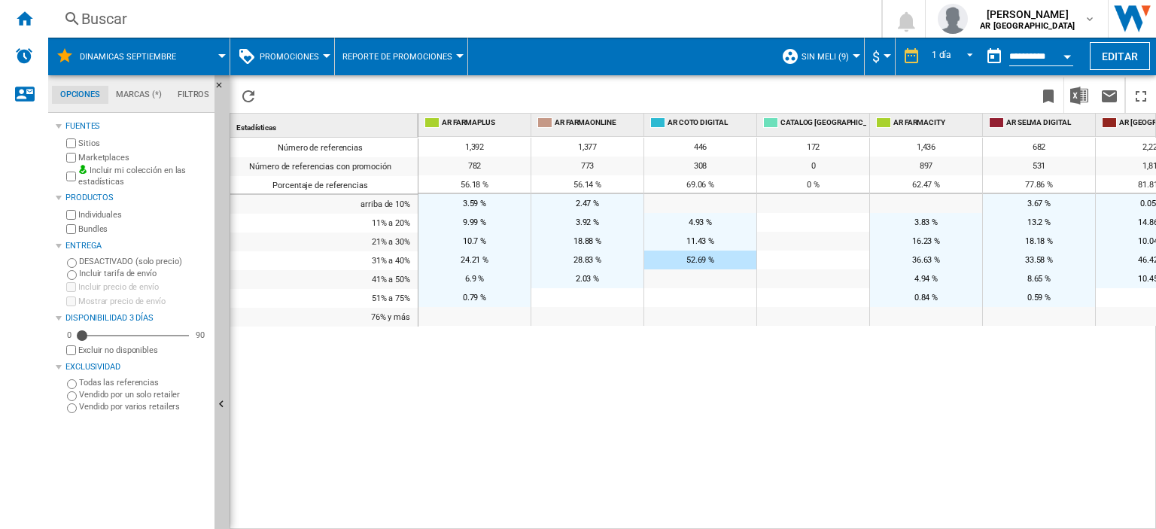
click at [476, 205] on span "3.59 %" at bounding box center [474, 204] width 23 height 10
click at [378, 57] on span "Reporte de promociones" at bounding box center [397, 57] width 110 height 10
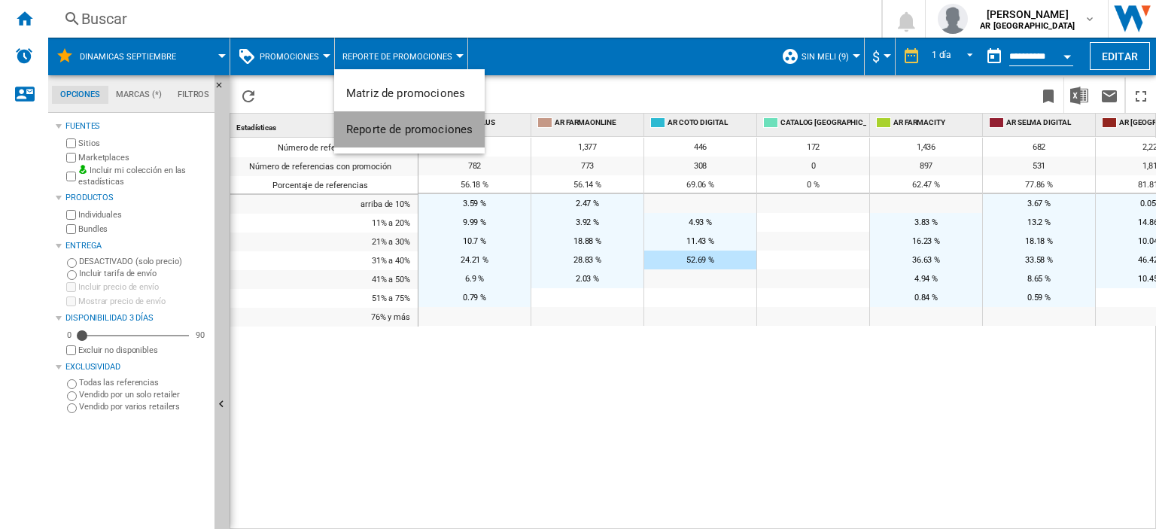
click at [412, 135] on span "Reporte de promociones" at bounding box center [409, 130] width 126 height 14
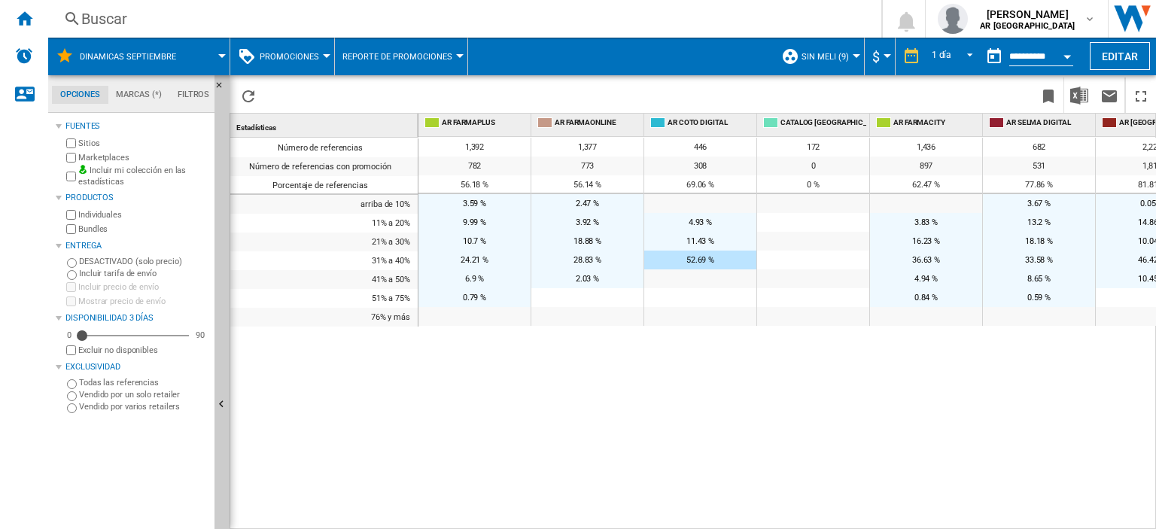
click at [850, 424] on div "1,392 1,377 446 172 1,436 682 2,221 782 773 308 0 897 531 1,817 56.18 % 56.14 %…" at bounding box center [787, 333] width 738 height 393
